Goal: Register for event/course

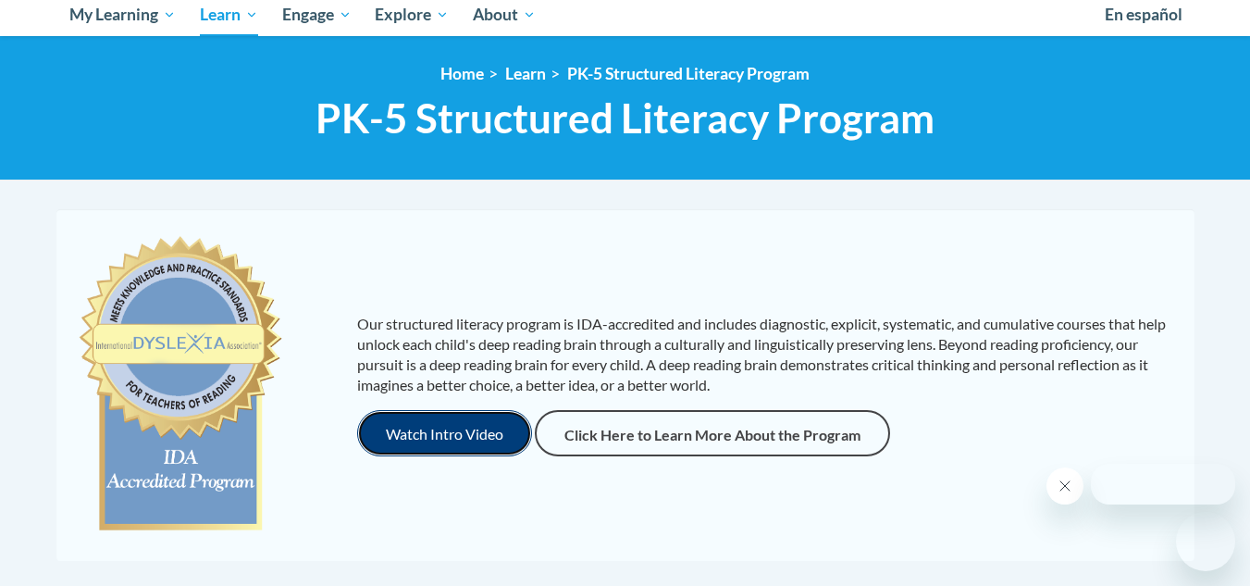
click at [483, 428] on button "Watch Intro Video" at bounding box center [444, 433] width 175 height 46
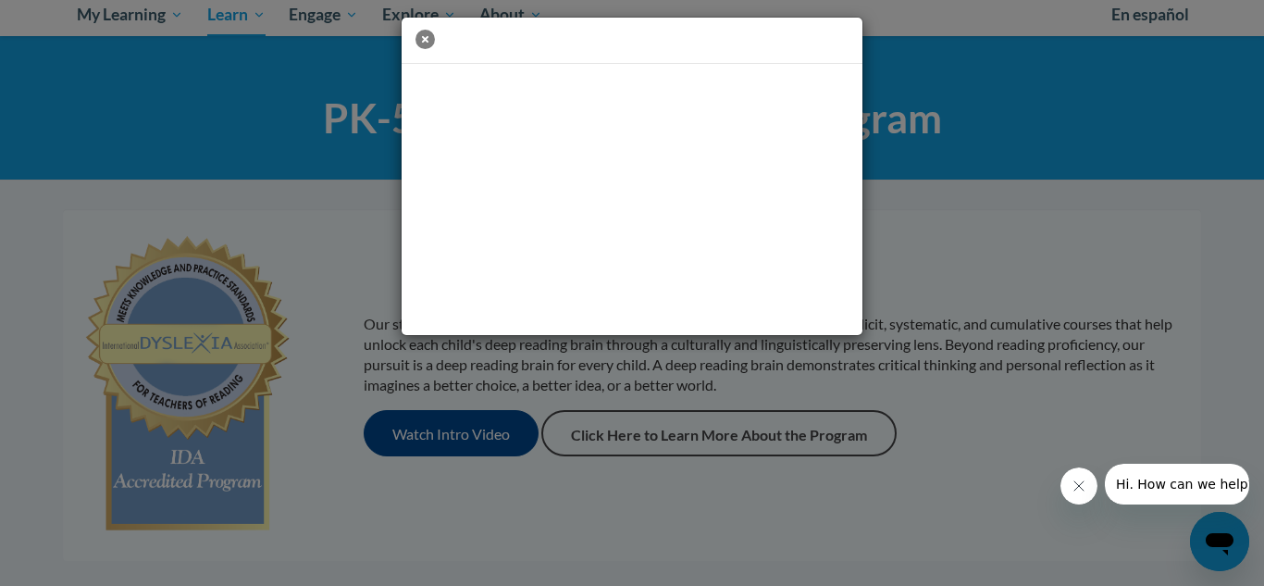
click at [421, 42] on icon "button" at bounding box center [424, 39] width 19 height 19
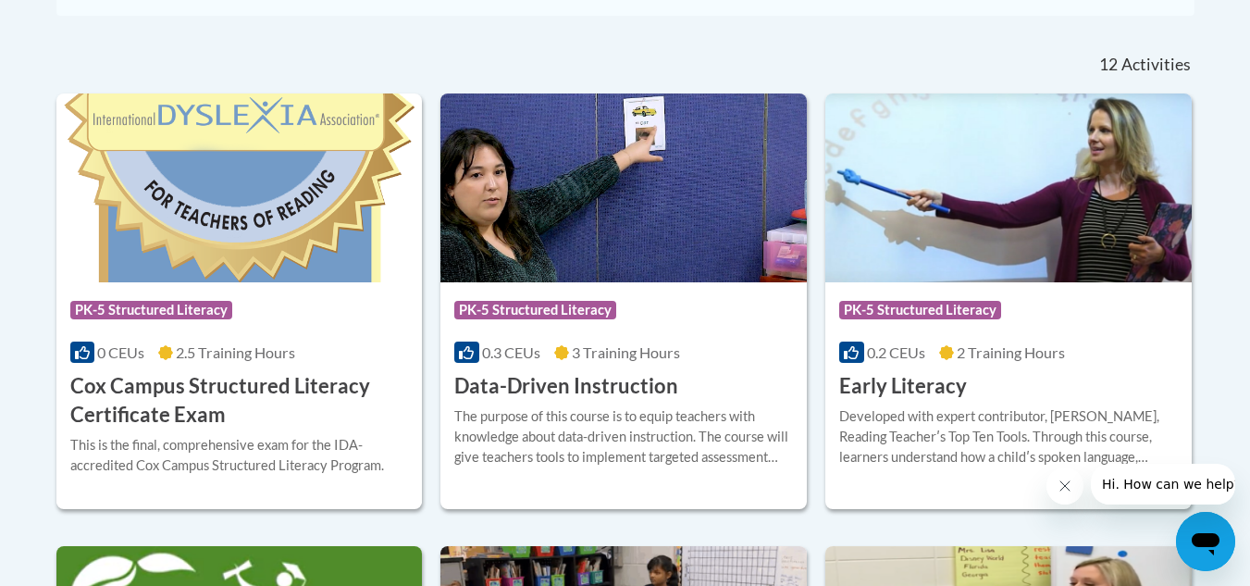
scroll to position [743, 0]
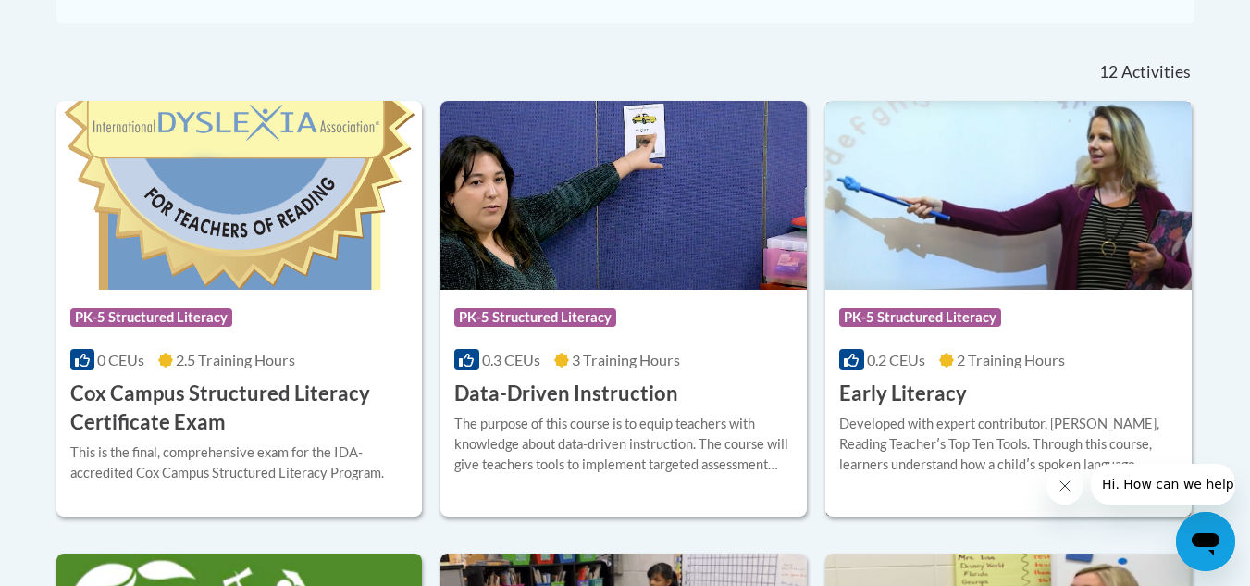
drag, startPoint x: 944, startPoint y: 390, endPoint x: 906, endPoint y: 387, distance: 38.1
click at [906, 387] on h3 "Early Literacy" at bounding box center [903, 393] width 128 height 29
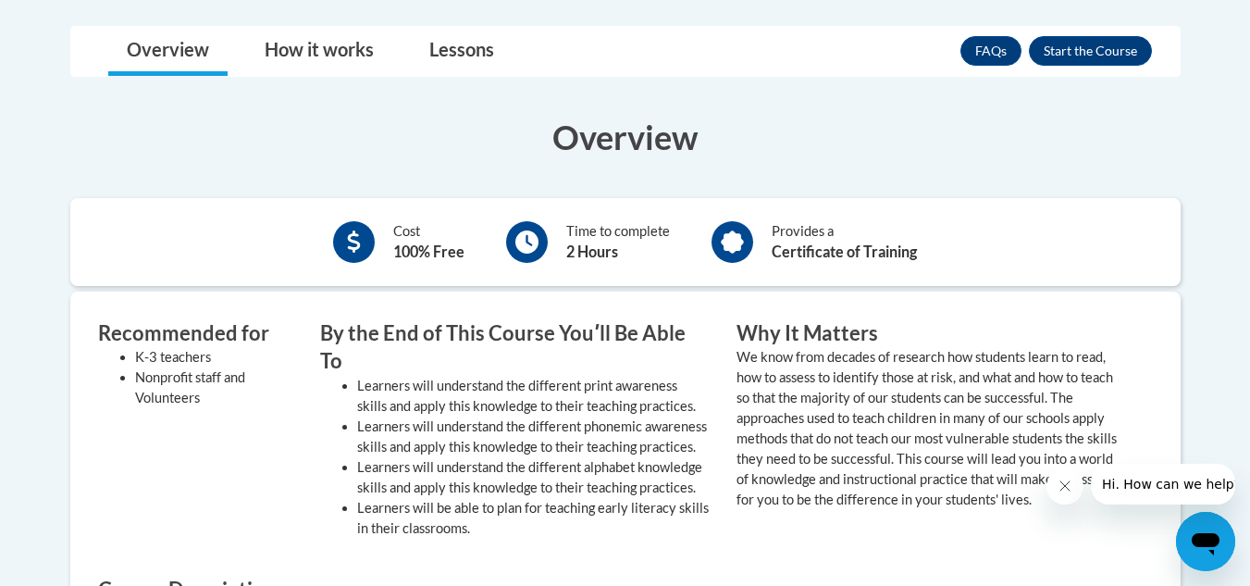
scroll to position [490, 0]
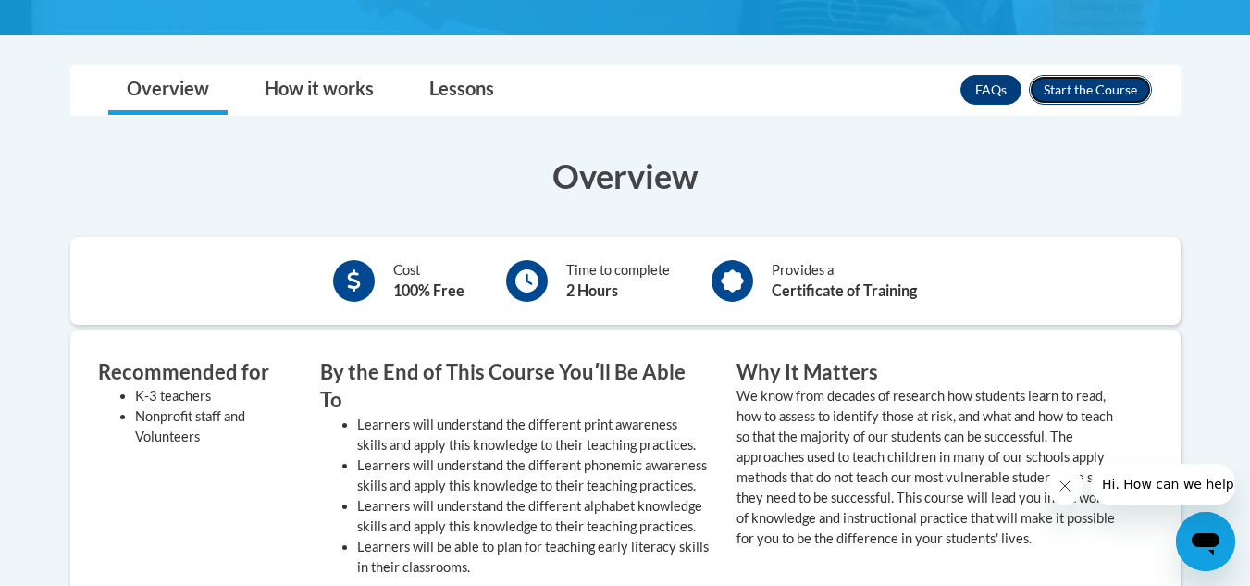
click at [1108, 91] on button "Enroll" at bounding box center [1090, 90] width 123 height 30
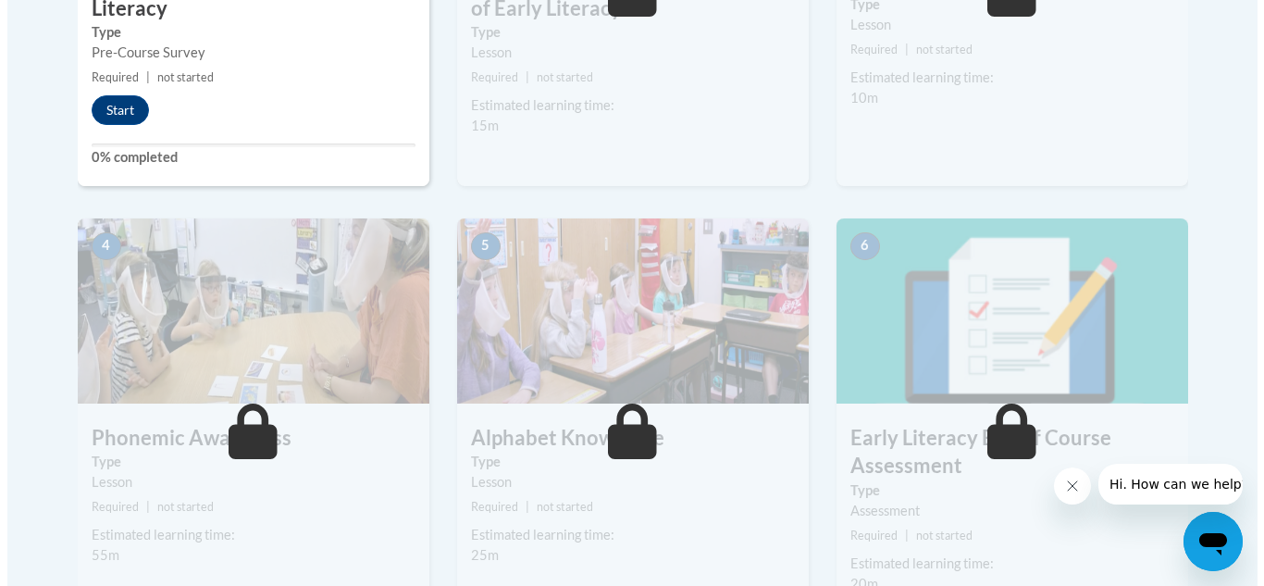
scroll to position [859, 0]
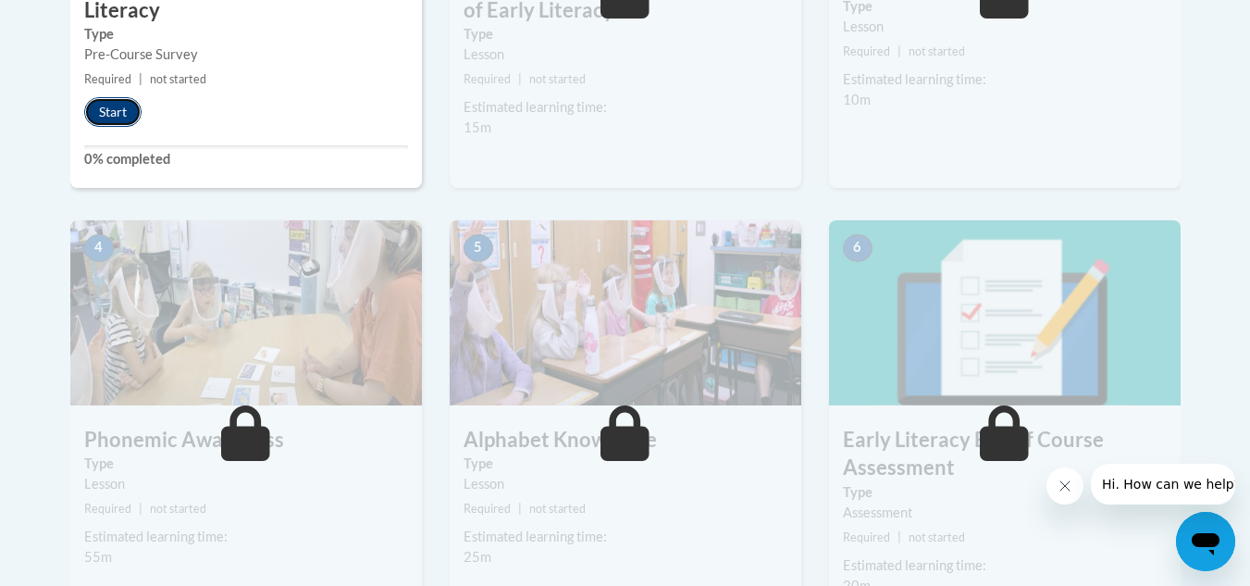
click at [111, 109] on button "Start" at bounding box center [112, 112] width 57 height 30
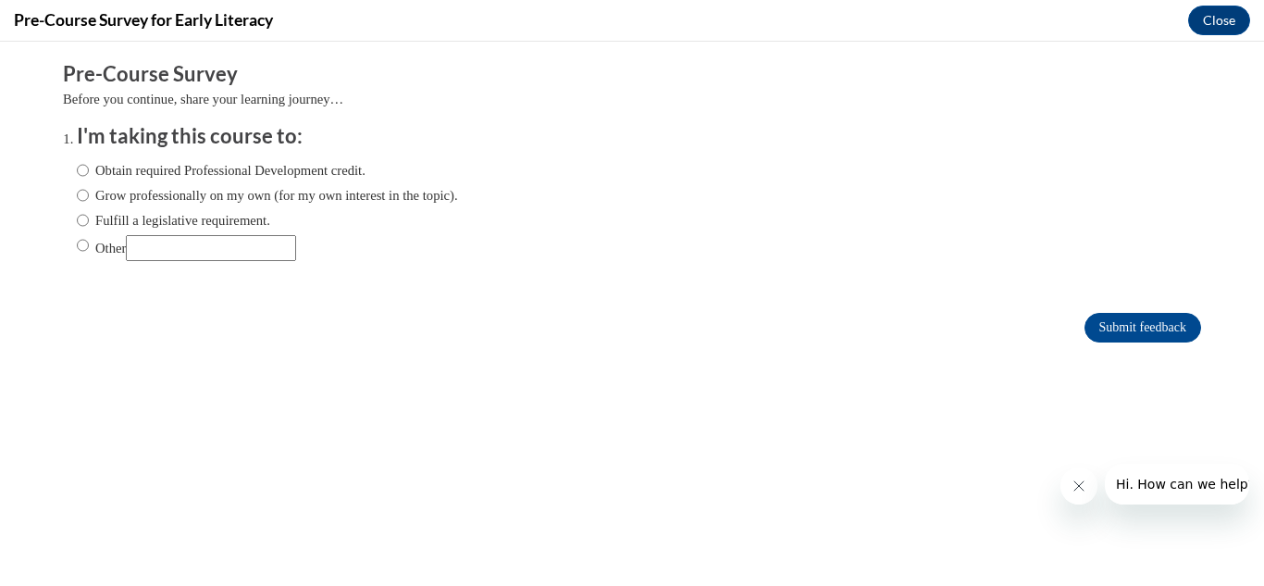
scroll to position [0, 0]
click at [364, 167] on label "Obtain required Professional Development credit." at bounding box center [221, 170] width 289 height 20
click at [89, 167] on input "Obtain required Professional Development credit." at bounding box center [83, 170] width 12 height 20
radio input "true"
drag, startPoint x: 347, startPoint y: 192, endPoint x: 267, endPoint y: 201, distance: 80.0
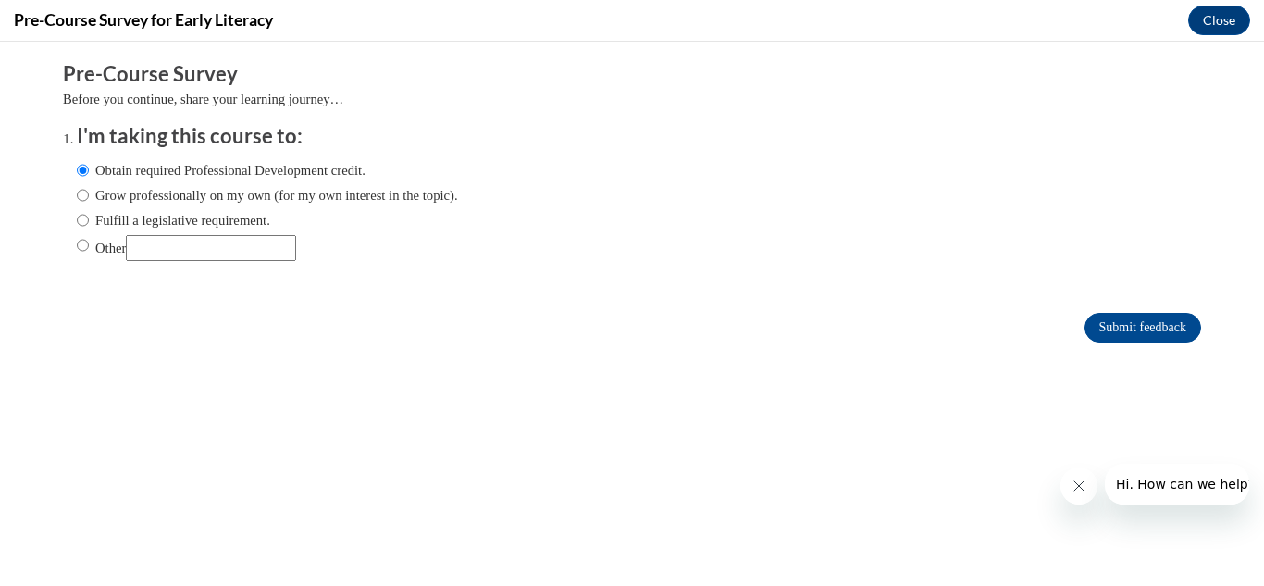
click at [267, 201] on label "Grow professionally on my own (for my own interest in the topic)." at bounding box center [267, 195] width 381 height 20
click at [89, 201] on input "Grow professionally on my own (for my own interest in the topic)." at bounding box center [83, 195] width 12 height 20
radio input "true"
click at [263, 256] on input "Other" at bounding box center [211, 248] width 170 height 26
click at [77, 249] on label "Other" at bounding box center [186, 248] width 219 height 26
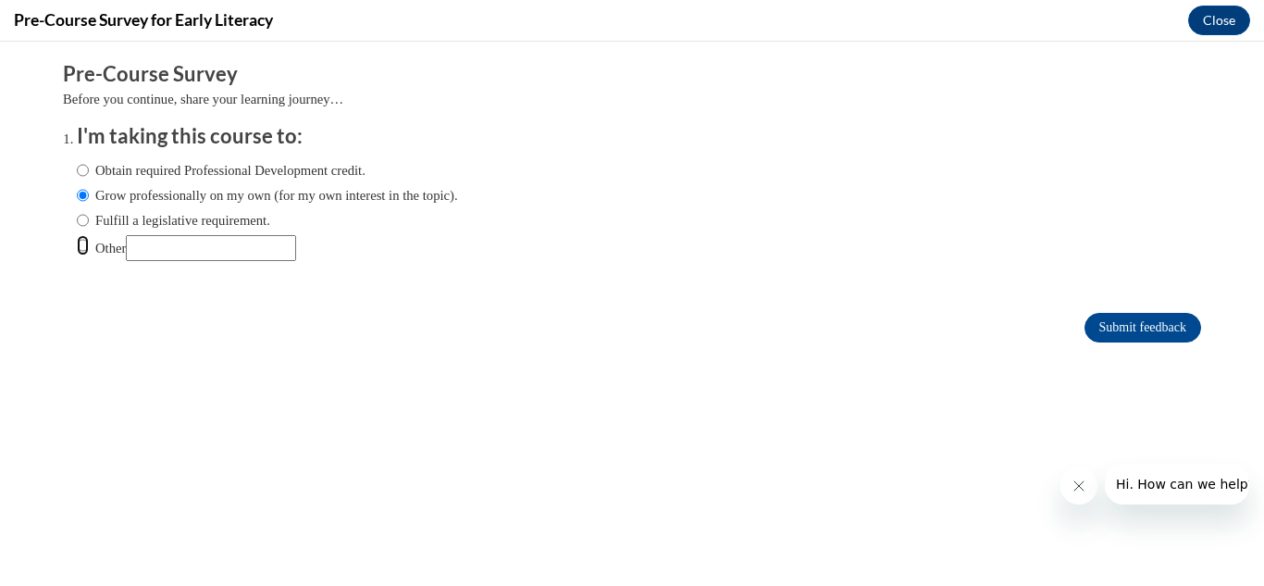
click at [77, 249] on input "Other" at bounding box center [83, 245] width 12 height 20
radio input "true"
click at [158, 242] on input "Other" at bounding box center [211, 248] width 170 height 26
click at [284, 175] on label "Obtain required Professional Development credit." at bounding box center [221, 170] width 289 height 20
click at [89, 175] on input "Obtain required Professional Development credit." at bounding box center [83, 170] width 12 height 20
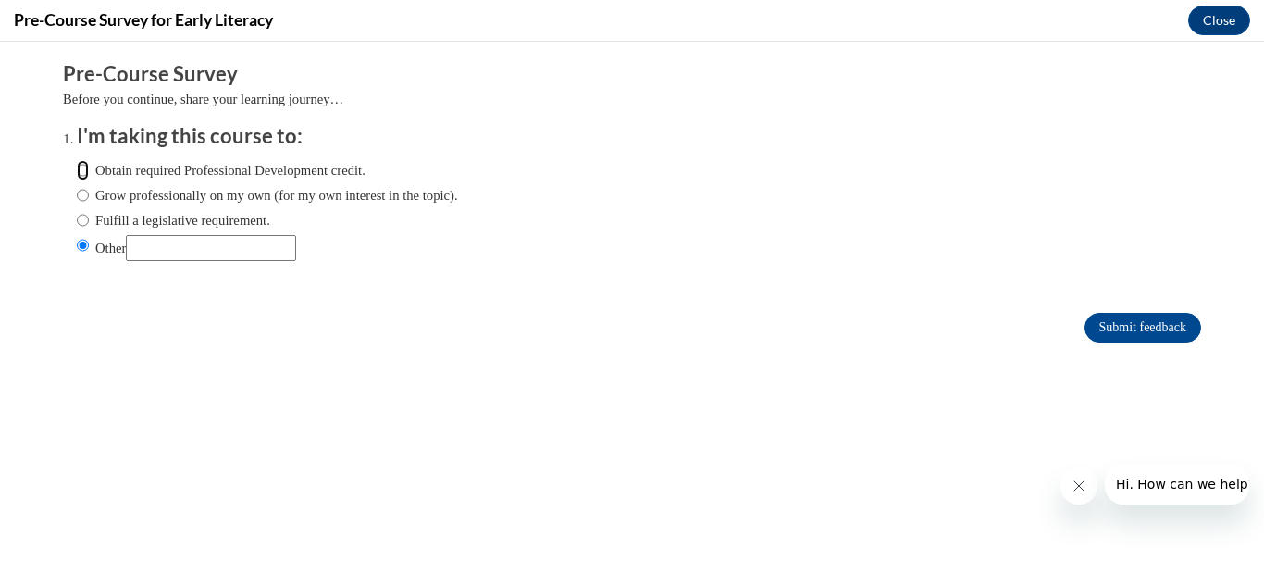
radio input "true"
click at [1107, 332] on input "Submit feedback" at bounding box center [1142, 328] width 117 height 30
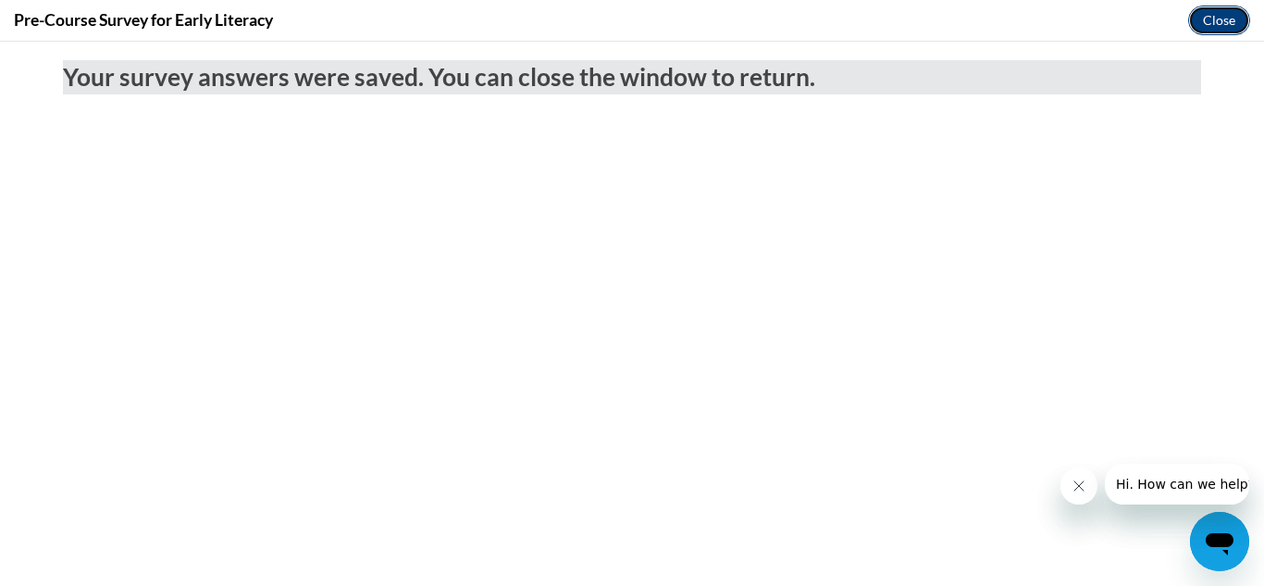
click at [1213, 31] on button "Close" at bounding box center [1219, 21] width 62 height 30
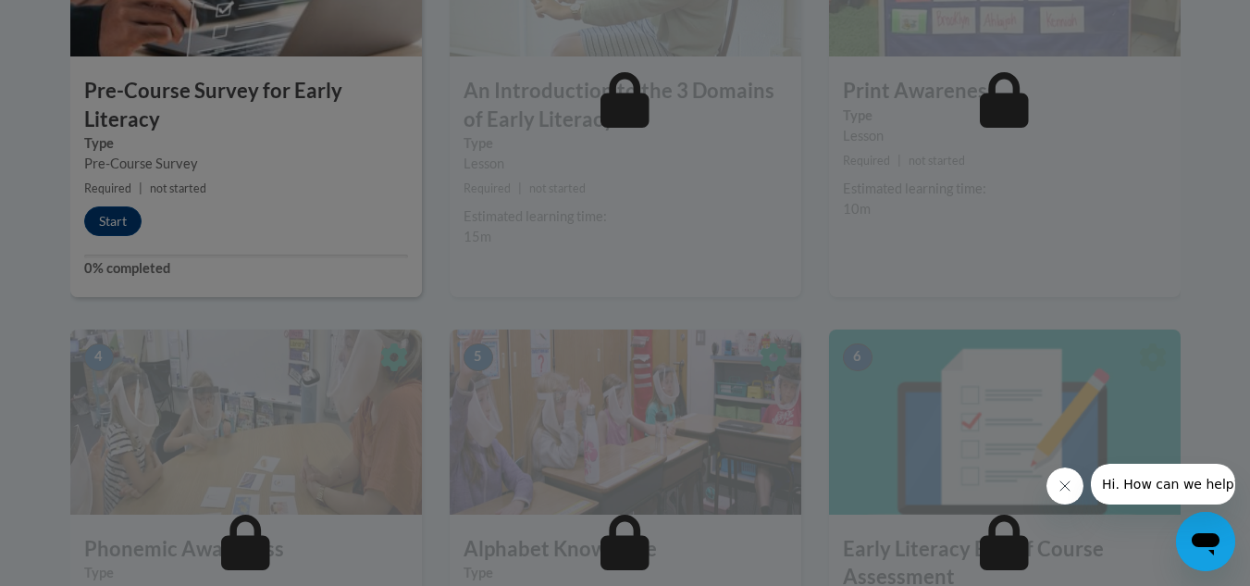
scroll to position [736, 0]
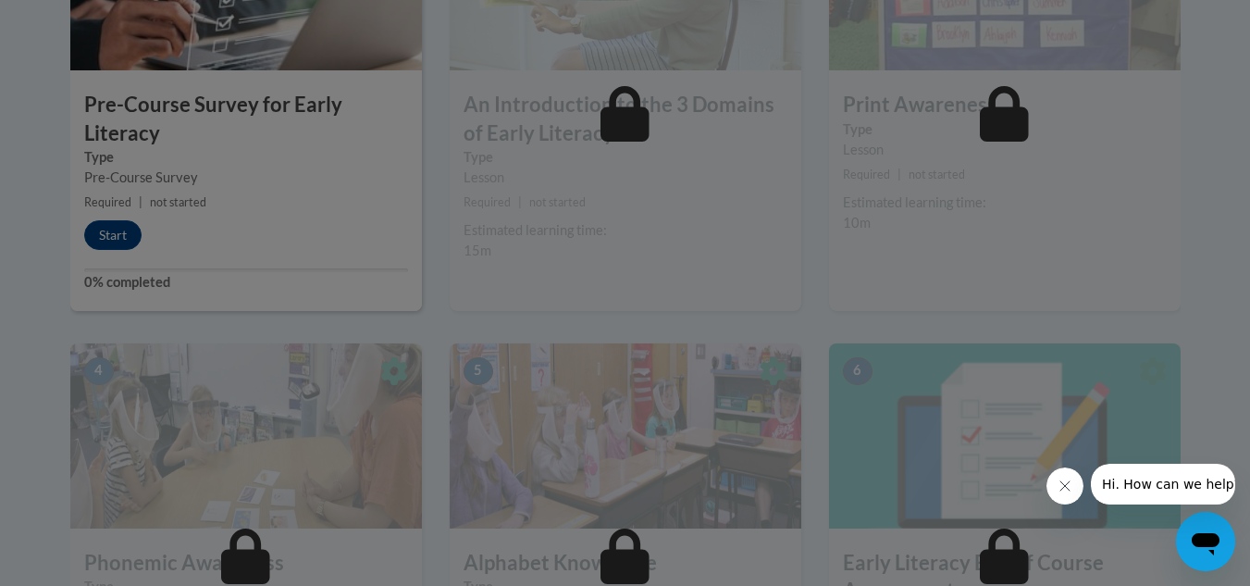
click at [1068, 485] on icon "Close message from company" at bounding box center [1063, 485] width 15 height 15
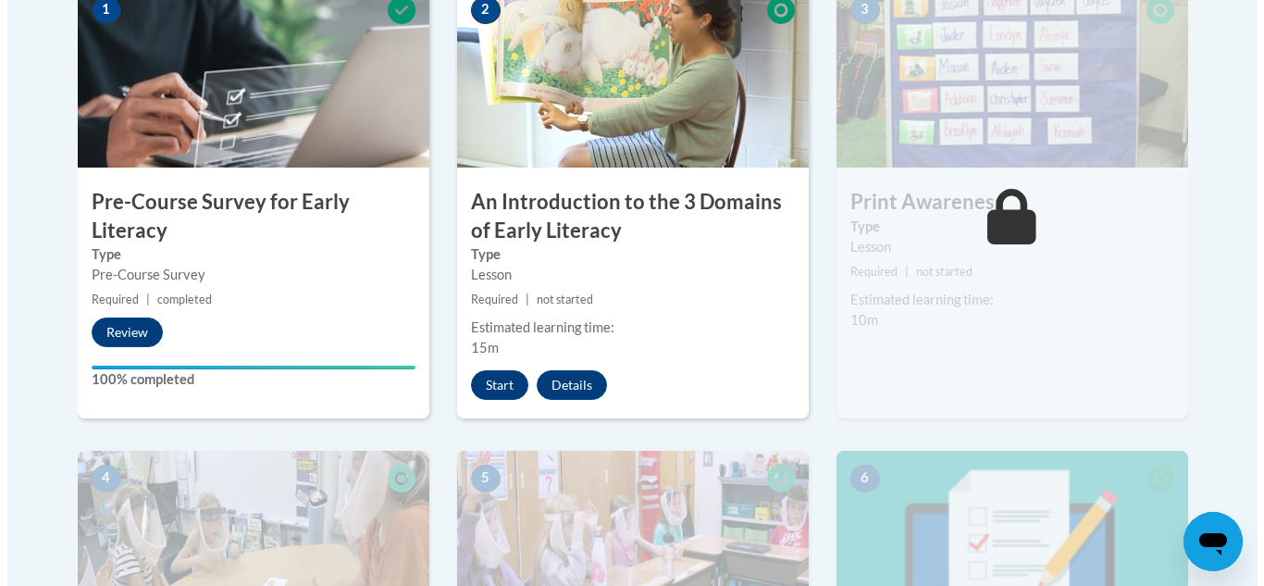
scroll to position [607, 0]
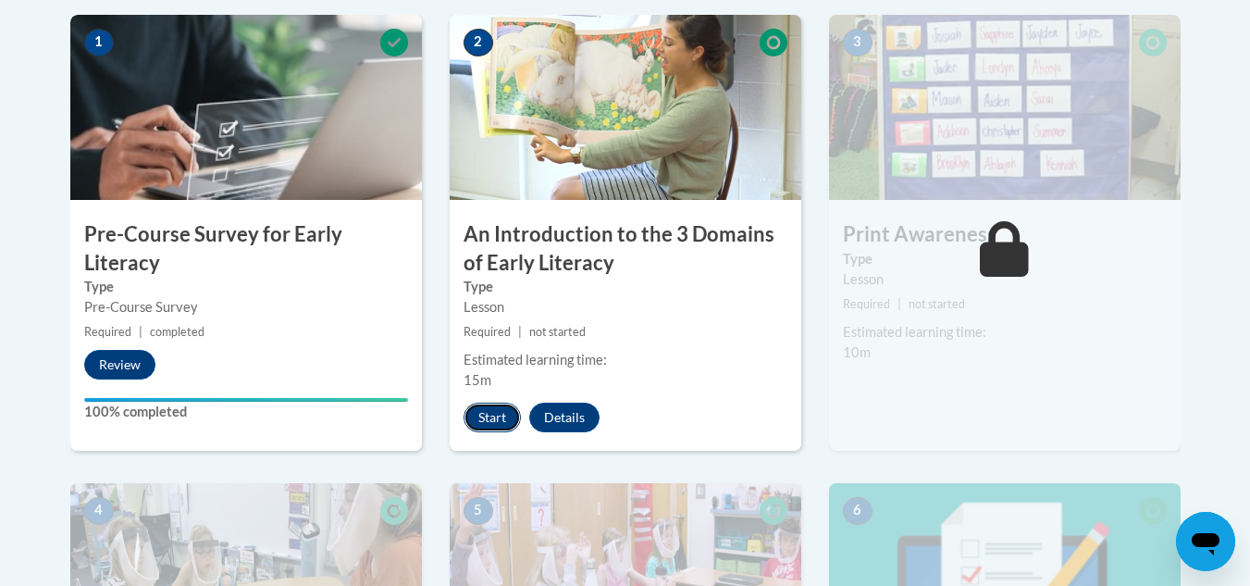
click at [512, 417] on button "Start" at bounding box center [491, 417] width 57 height 30
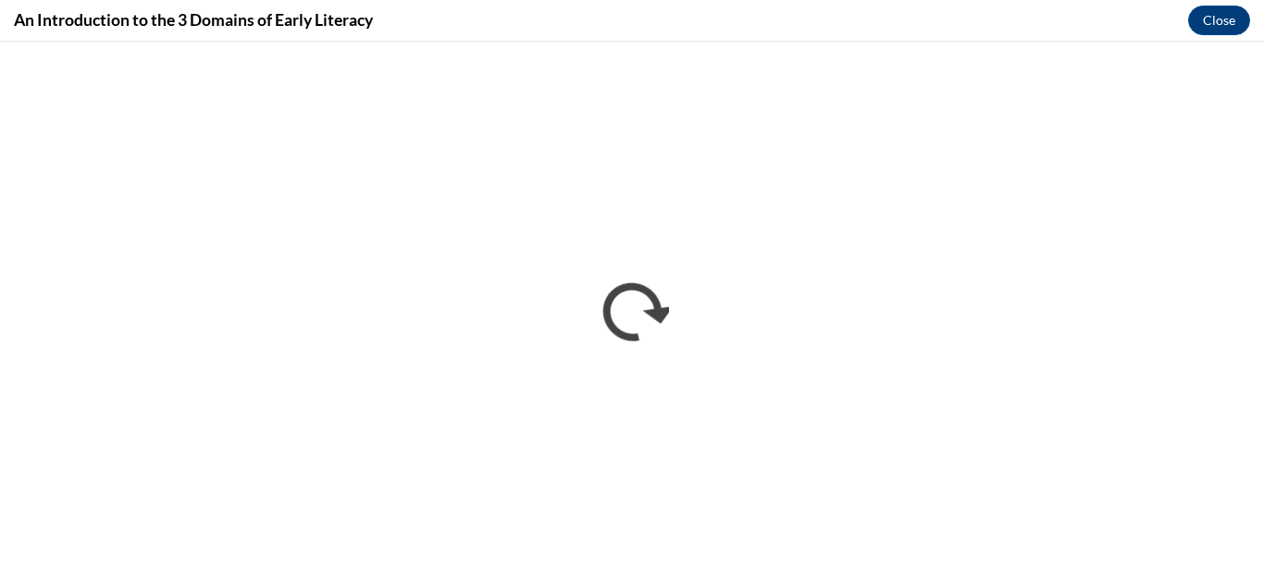
scroll to position [0, 0]
